Goal: Task Accomplishment & Management: Manage account settings

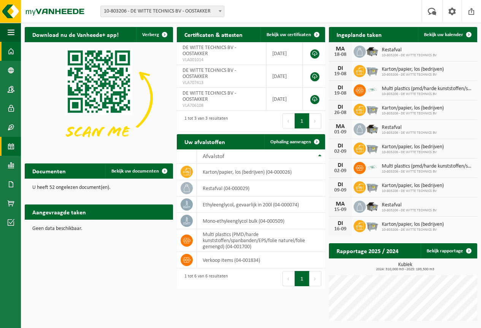
click at [10, 145] on span at bounding box center [11, 146] width 7 height 19
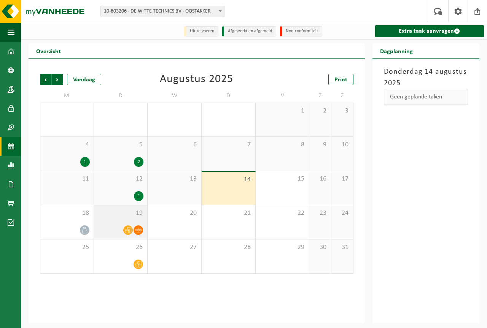
click at [129, 233] on icon at bounding box center [128, 230] width 6 height 6
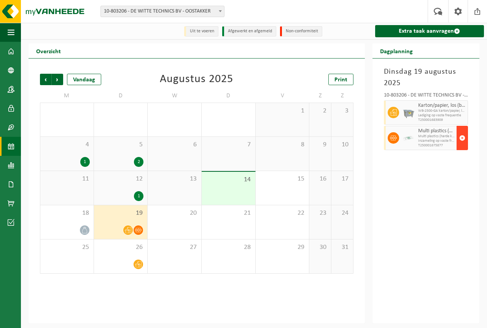
click at [462, 138] on span "button" at bounding box center [462, 138] width 6 height 15
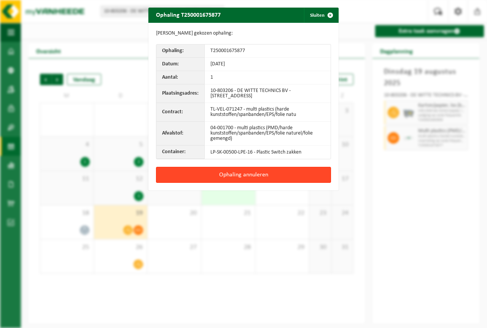
click at [239, 174] on button "Ophaling annuleren" at bounding box center [243, 175] width 175 height 16
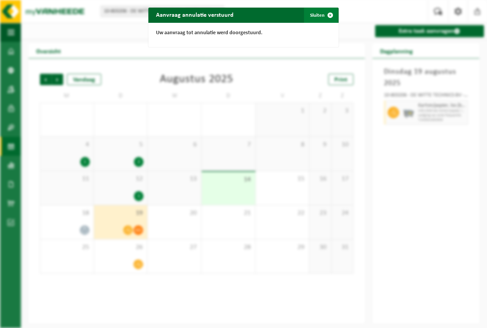
click at [314, 14] on button "Sluiten" at bounding box center [321, 15] width 34 height 15
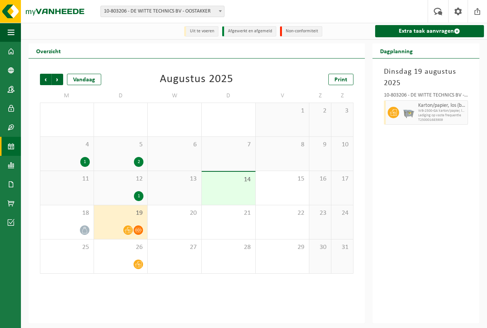
click at [124, 194] on div "1" at bounding box center [121, 196] width 46 height 10
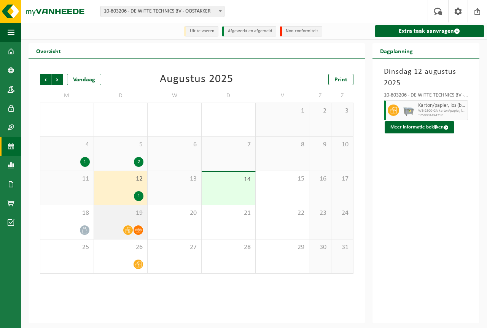
click at [122, 224] on div "19" at bounding box center [121, 223] width 54 height 34
